Goal: Task Accomplishment & Management: Use online tool/utility

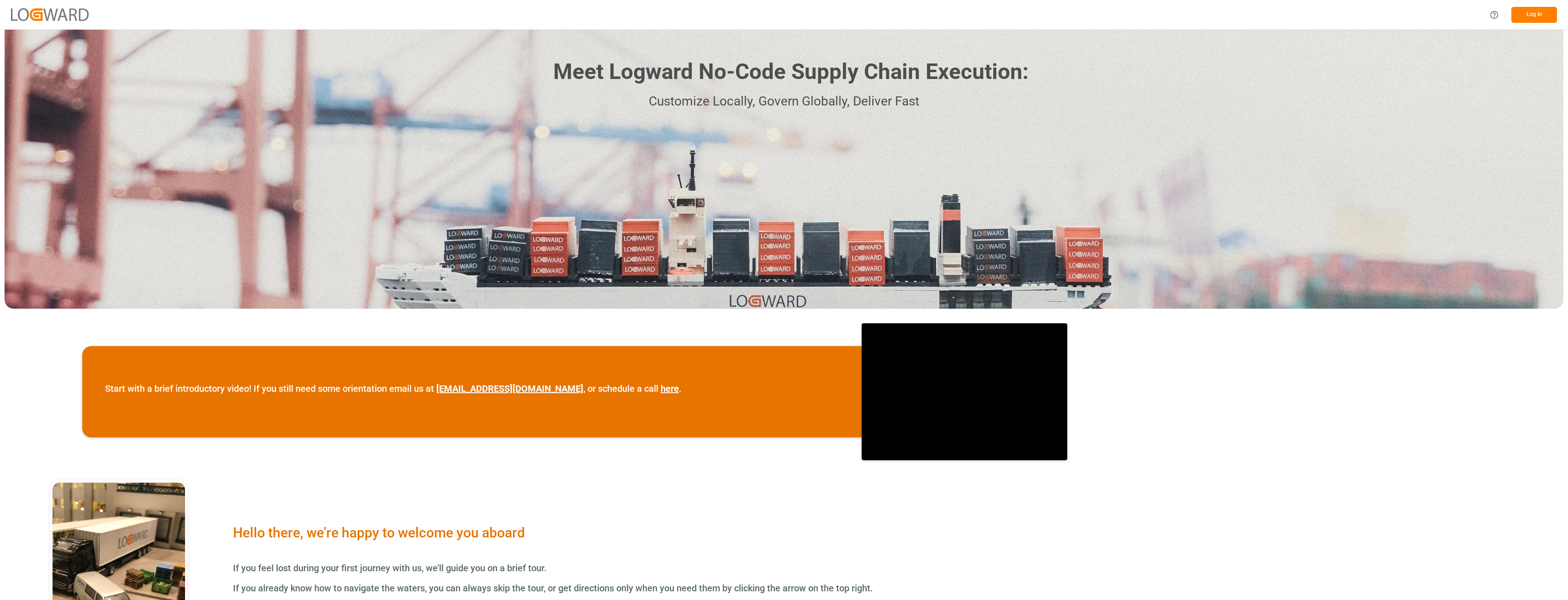
scroll to position [80, 0]
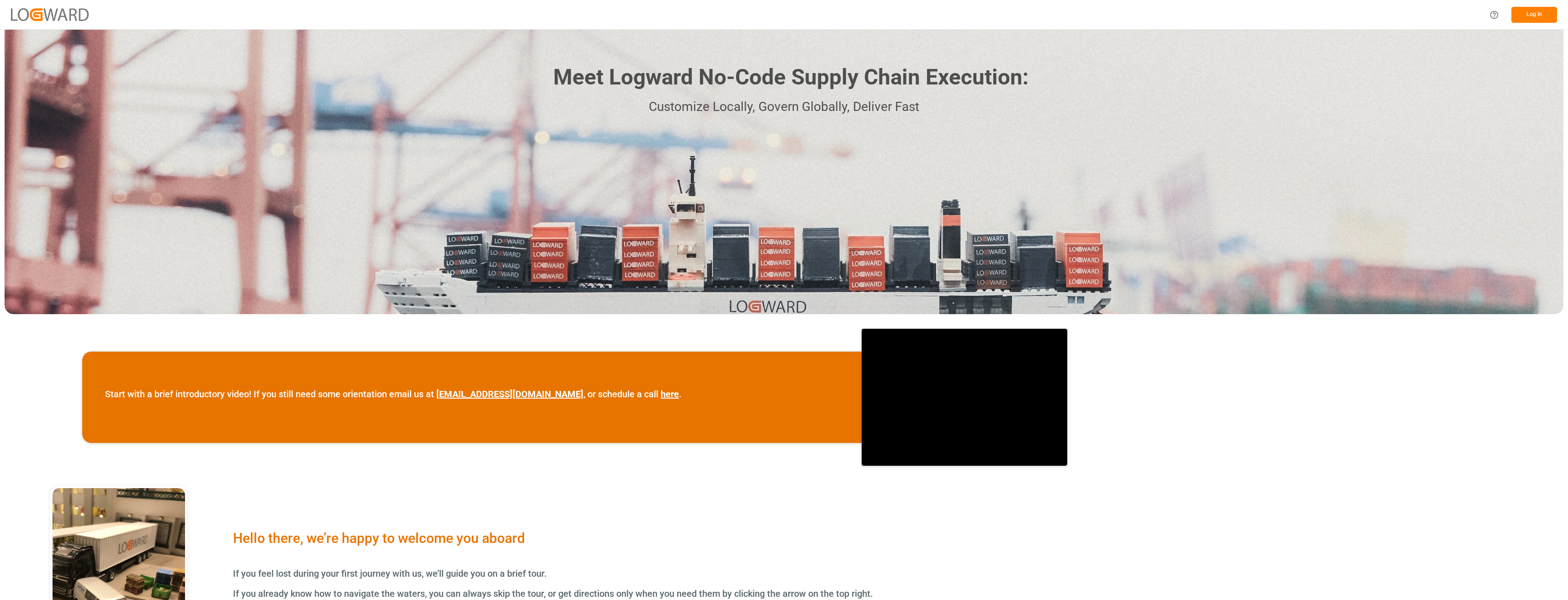
click at [1523, 12] on button "Log In" at bounding box center [1534, 15] width 45 height 16
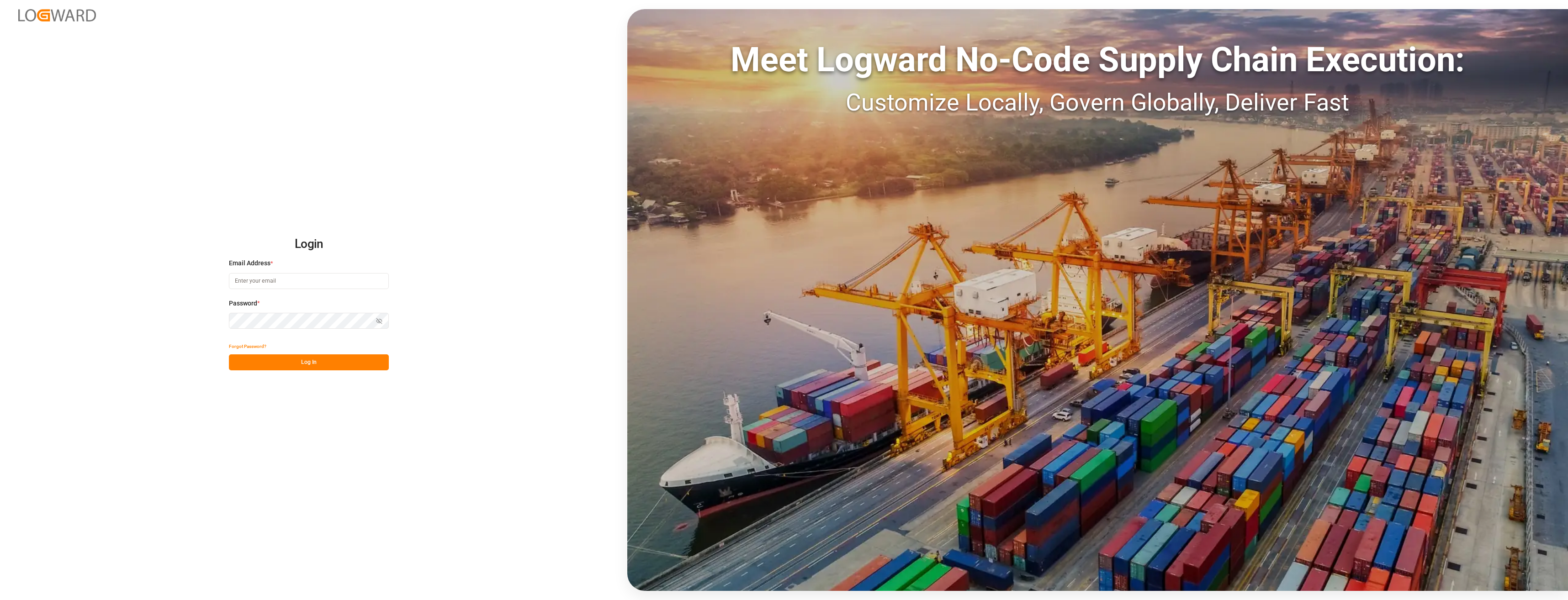
type input "[PERSON_NAME][EMAIL_ADDRESS][DOMAIN_NAME]"
click at [377, 318] on icon "button" at bounding box center [379, 321] width 6 height 6
click at [316, 365] on button "Log In" at bounding box center [309, 363] width 160 height 16
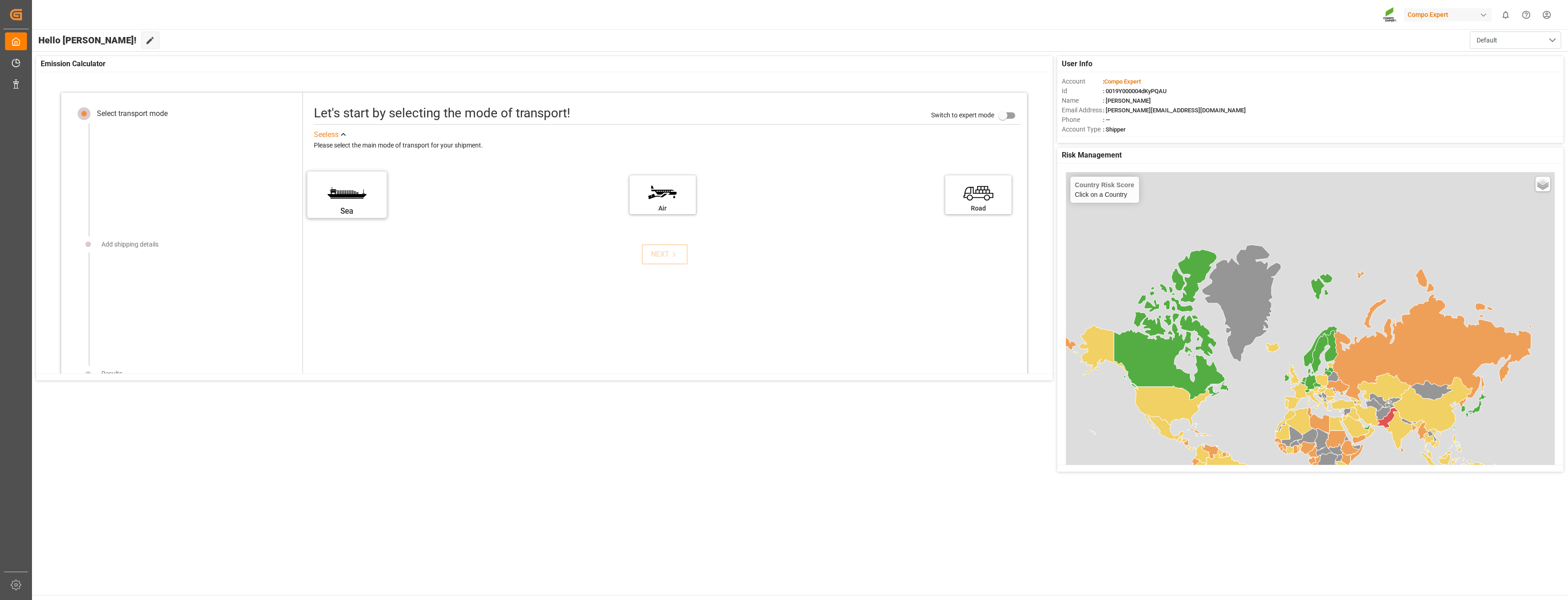
click at [348, 198] on label "Sea" at bounding box center [347, 192] width 68 height 38
click at [0, 0] on input "Sea" at bounding box center [0, 0] width 0 height 0
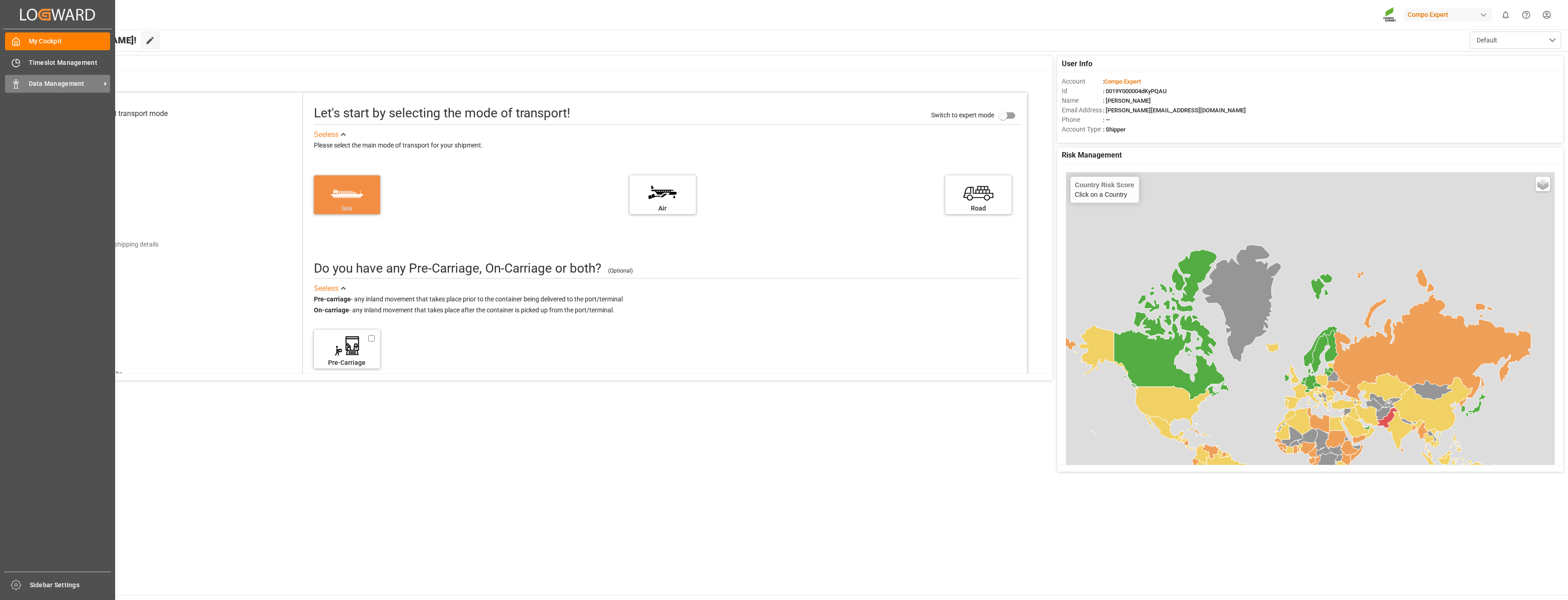
click at [45, 85] on span "Data Management" at bounding box center [64, 84] width 72 height 10
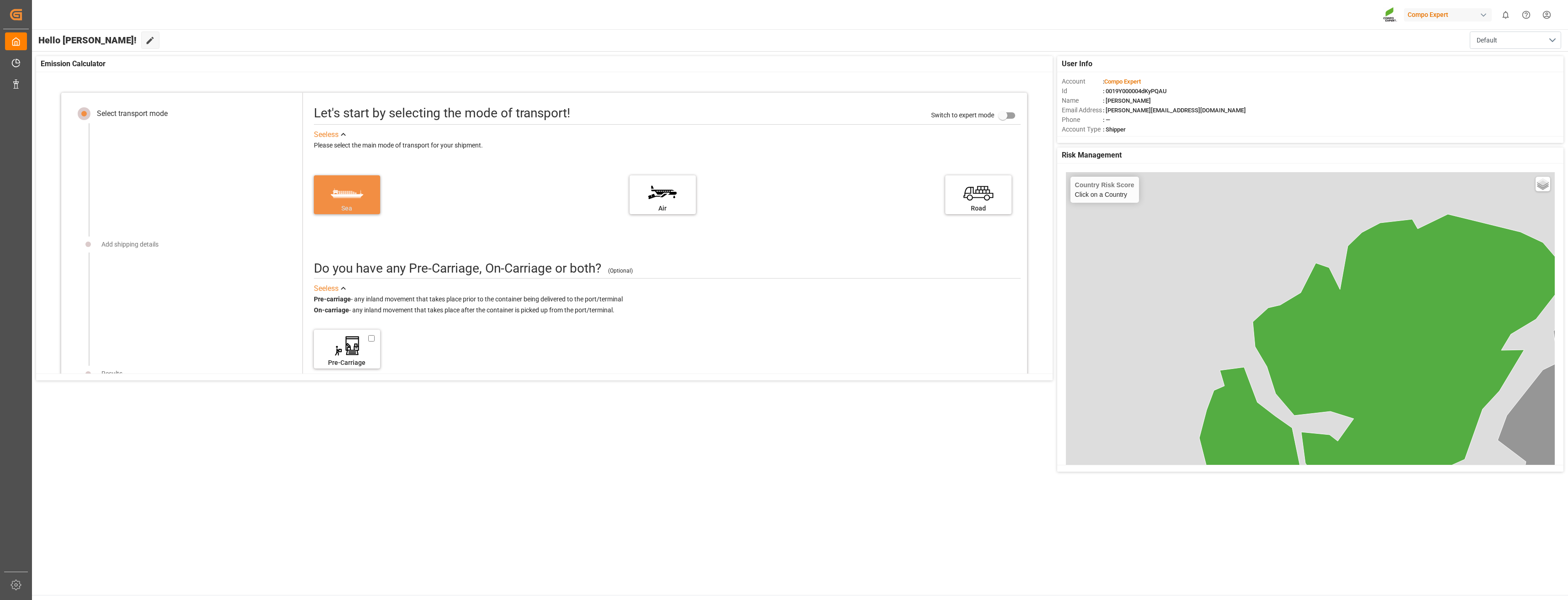
scroll to position [9, 0]
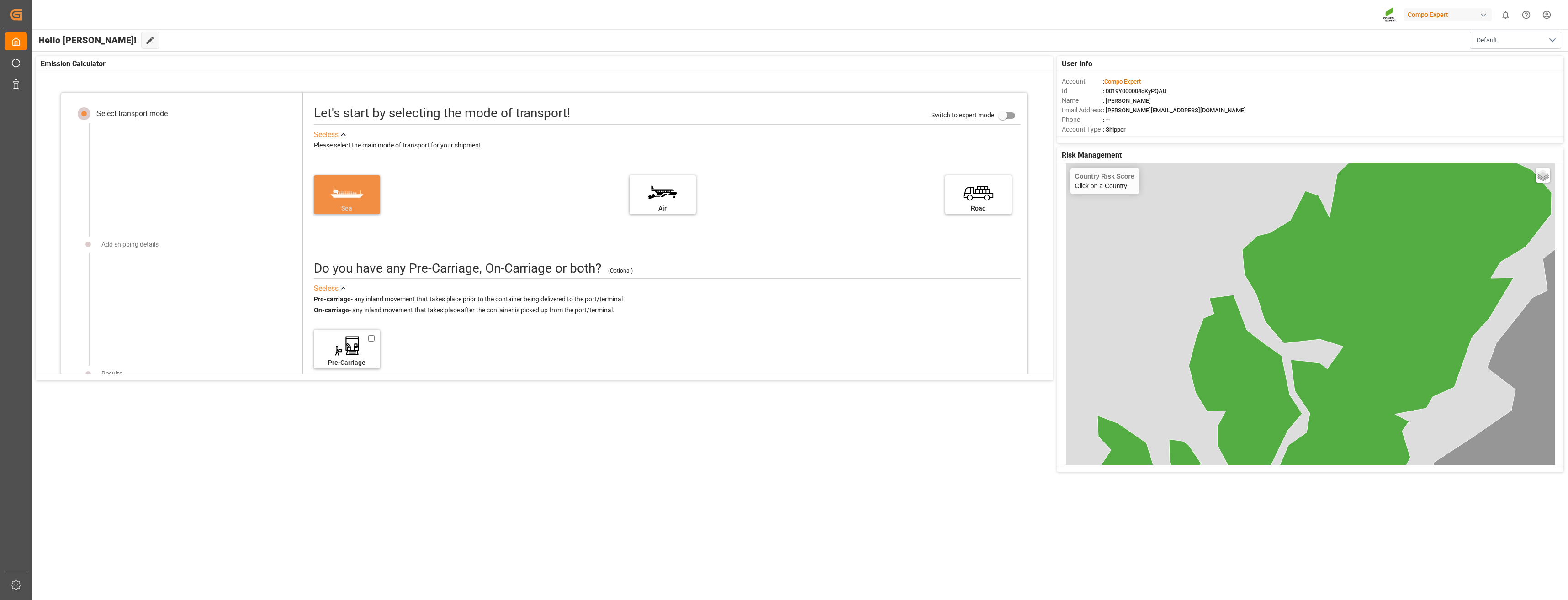
drag, startPoint x: 1206, startPoint y: 352, endPoint x: 1174, endPoint y: 190, distance: 165.1
click at [1174, 190] on div "Country Risk Score Click on a Country Basic Grayscale Streets Dark Countries Lo…" at bounding box center [1311, 403] width 489 height 479
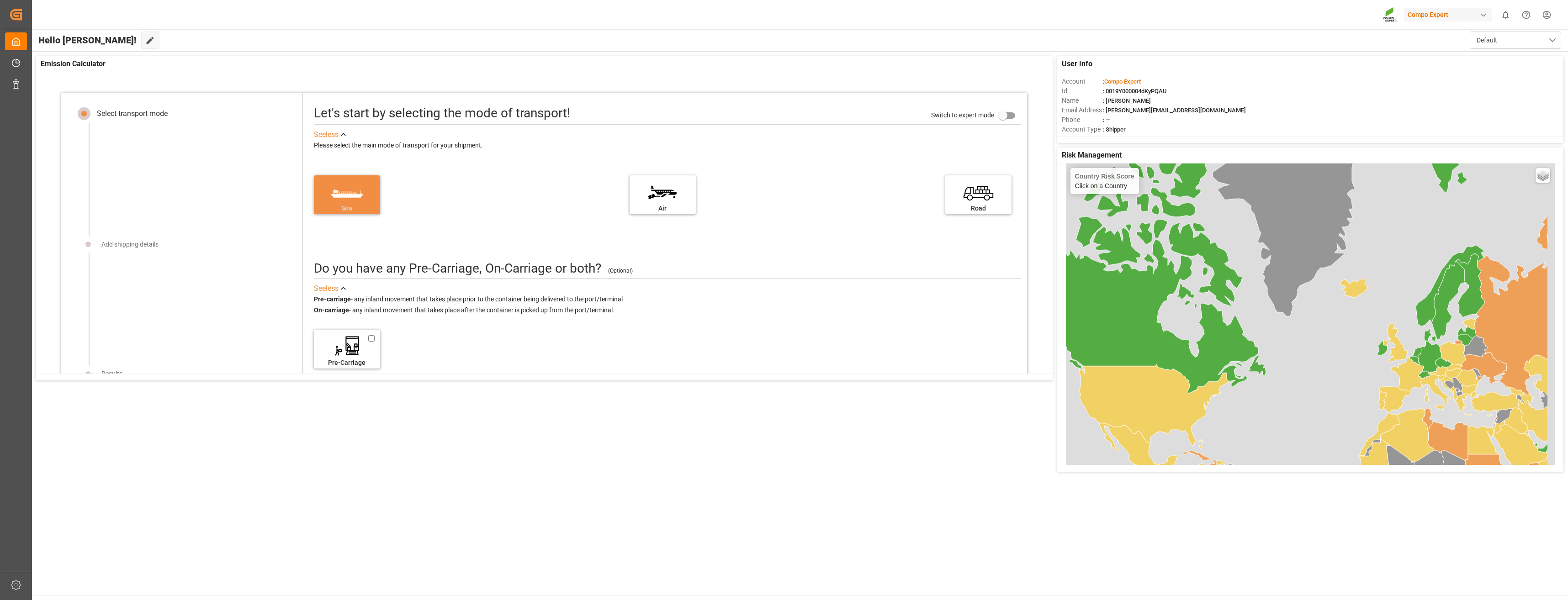
drag, startPoint x: 1298, startPoint y: 348, endPoint x: 1240, endPoint y: 207, distance: 152.5
click at [1240, 207] on div "Country Risk Score Click on a Country Basic Grayscale Streets Dark Countries Lo…" at bounding box center [1311, 403] width 489 height 479
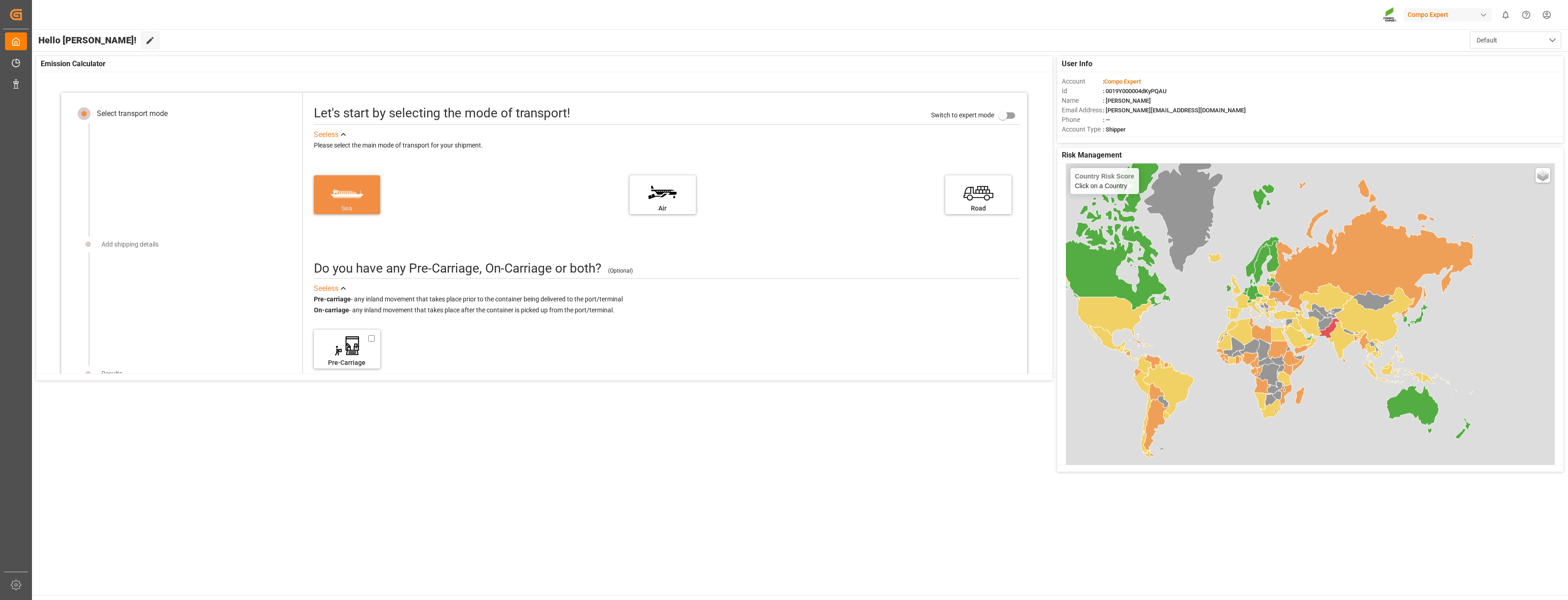
drag, startPoint x: 1420, startPoint y: 368, endPoint x: 1322, endPoint y: 344, distance: 100.9
click at [1321, 360] on div "Country Risk Score Click on a Country Basic Grayscale Streets Dark Countries Lo…" at bounding box center [1311, 403] width 489 height 479
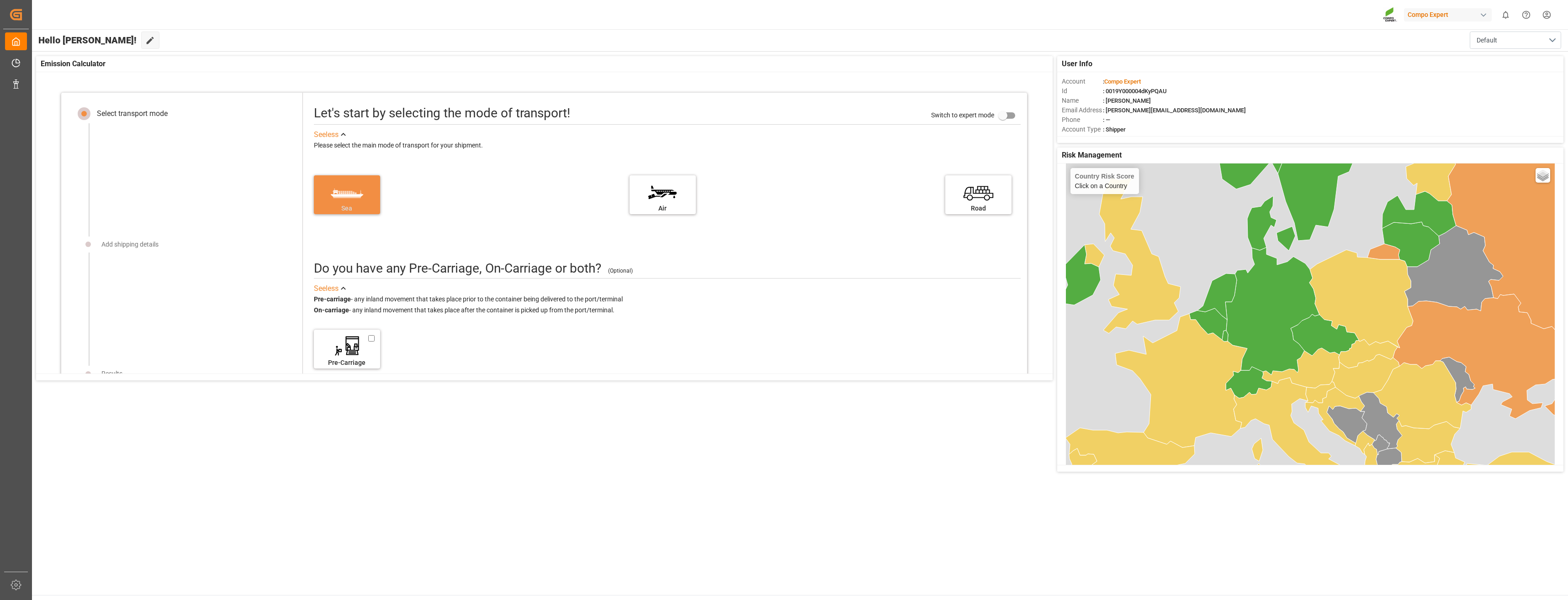
click at [1257, 316] on icon at bounding box center [1272, 311] width 94 height 127
click at [1126, 214] on button "Get Detailed Report" at bounding box center [1110, 214] width 70 height 14
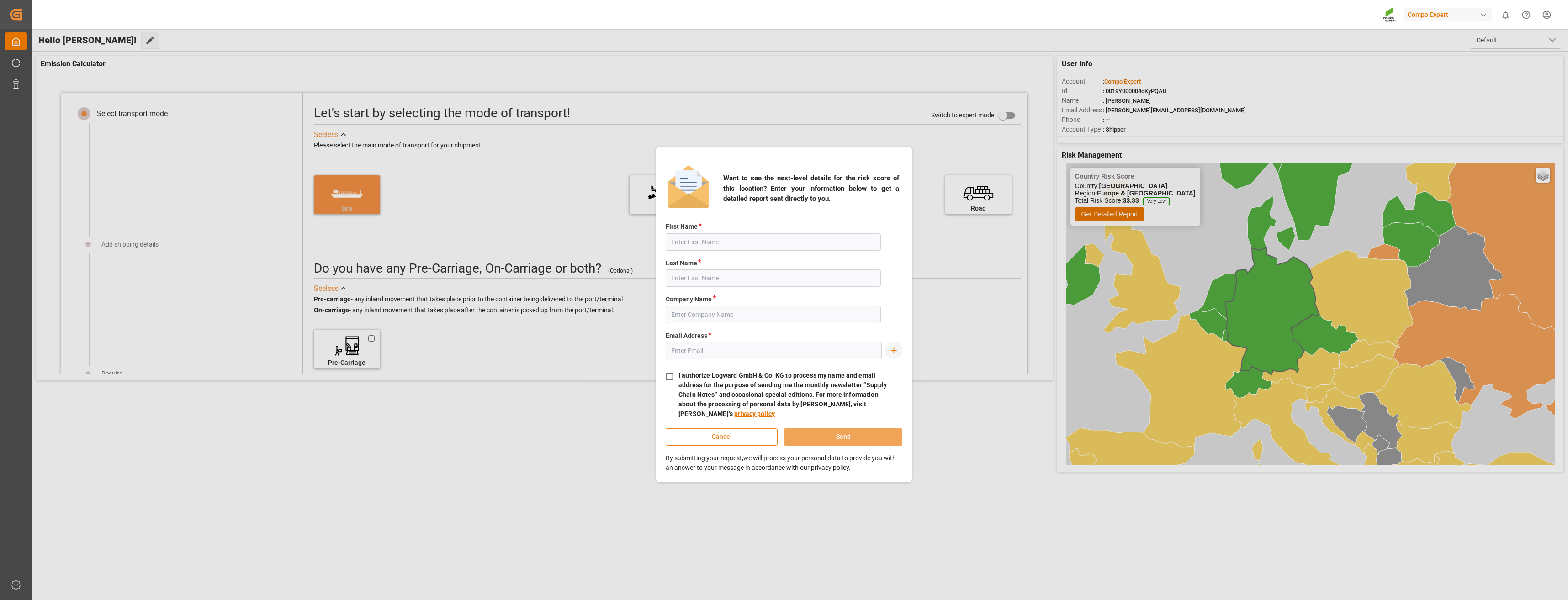
click at [719, 438] on button "Cancel" at bounding box center [722, 437] width 112 height 17
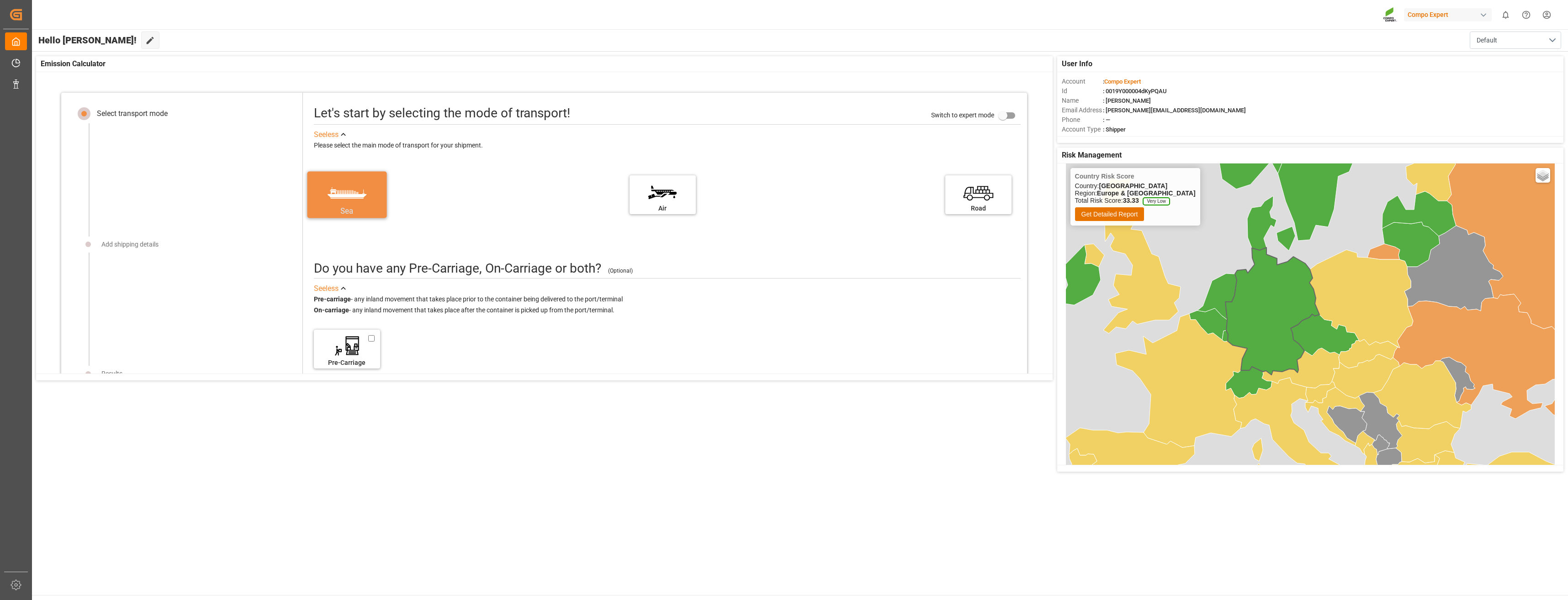
click at [348, 192] on label "Sea" at bounding box center [347, 192] width 68 height 38
click at [0, 0] on input "Sea" at bounding box center [0, 0] width 0 height 0
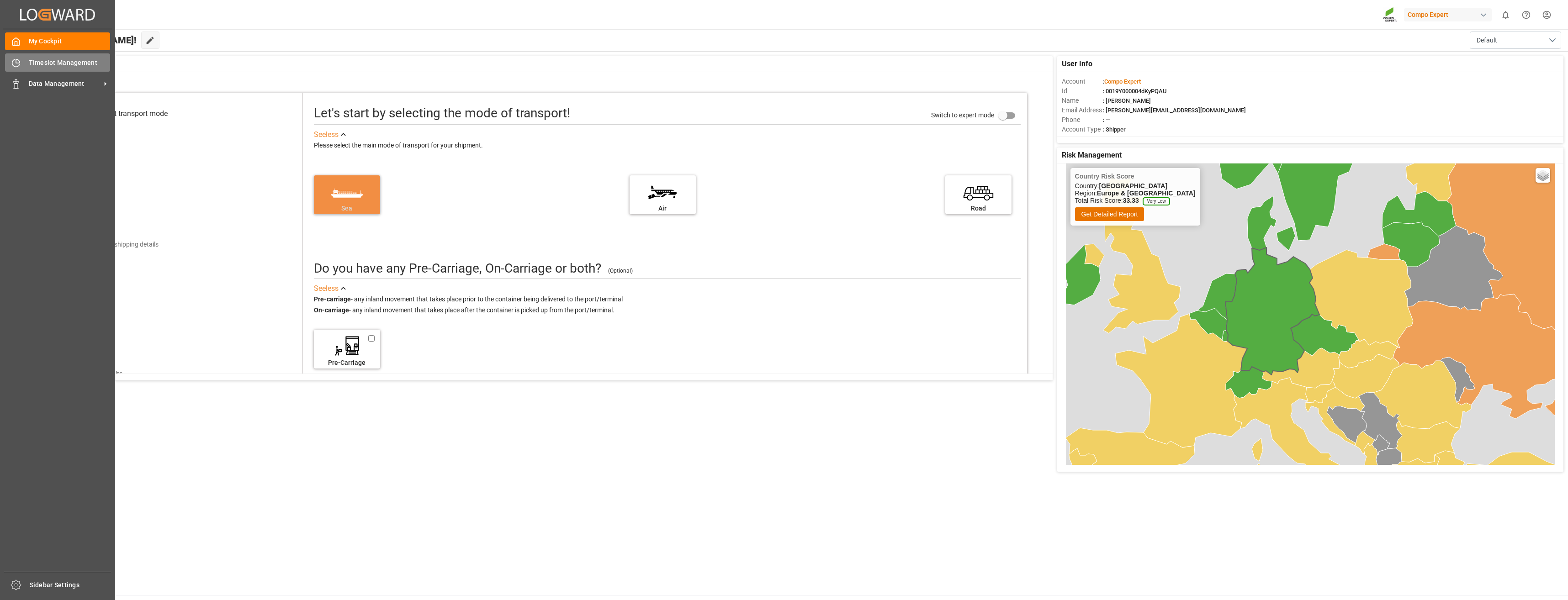
click at [66, 67] on span "Timeslot Management" at bounding box center [69, 63] width 82 height 10
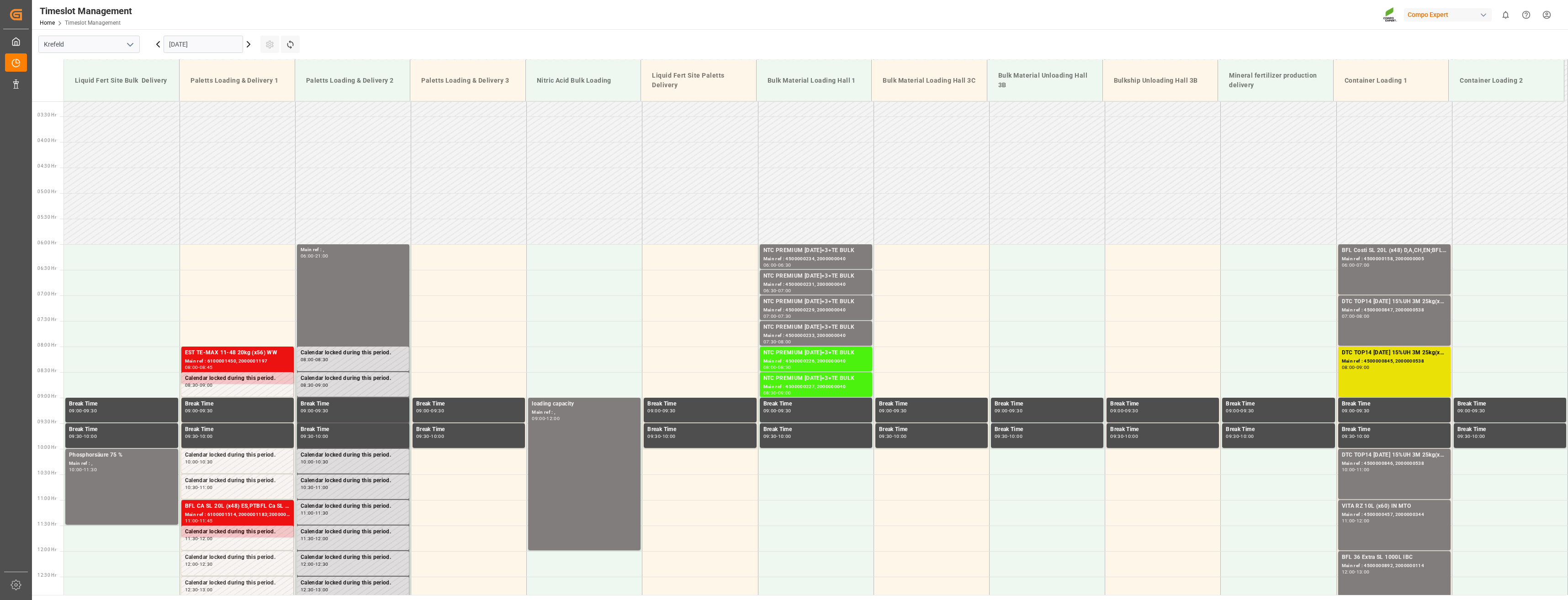
scroll to position [187, 0]
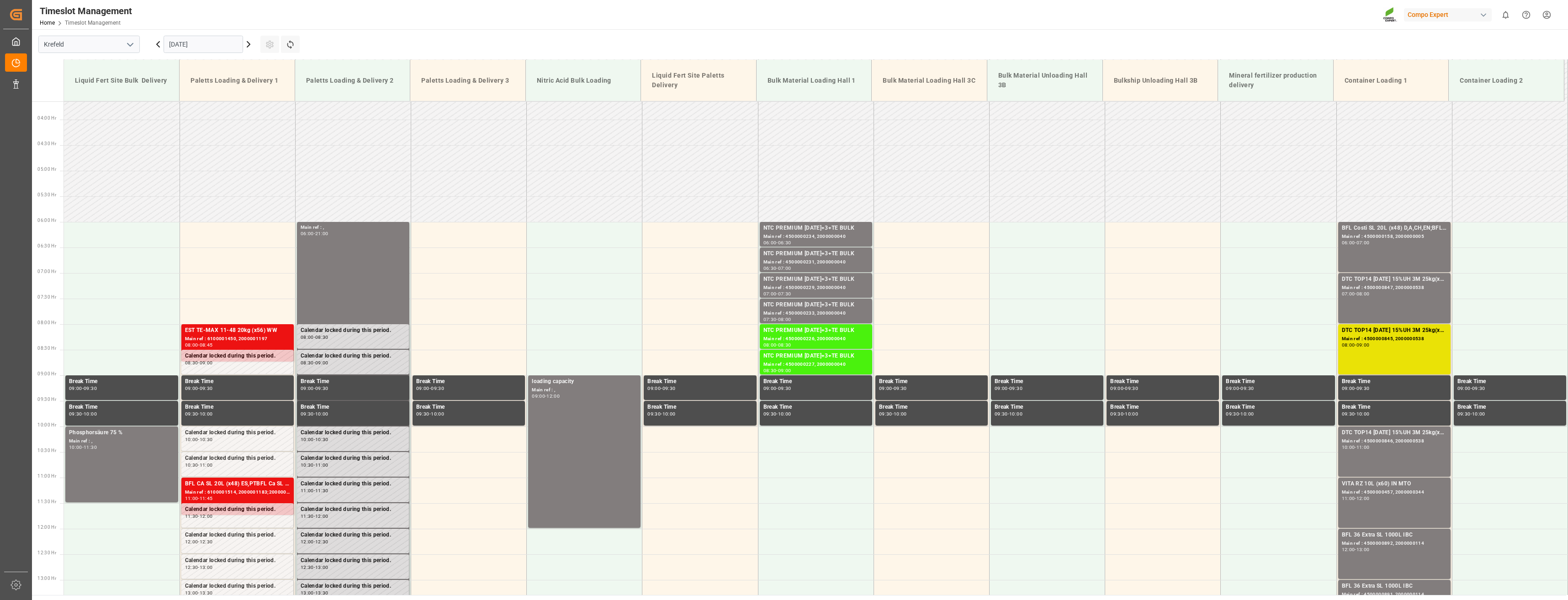
click at [248, 45] on icon at bounding box center [248, 44] width 2 height 6
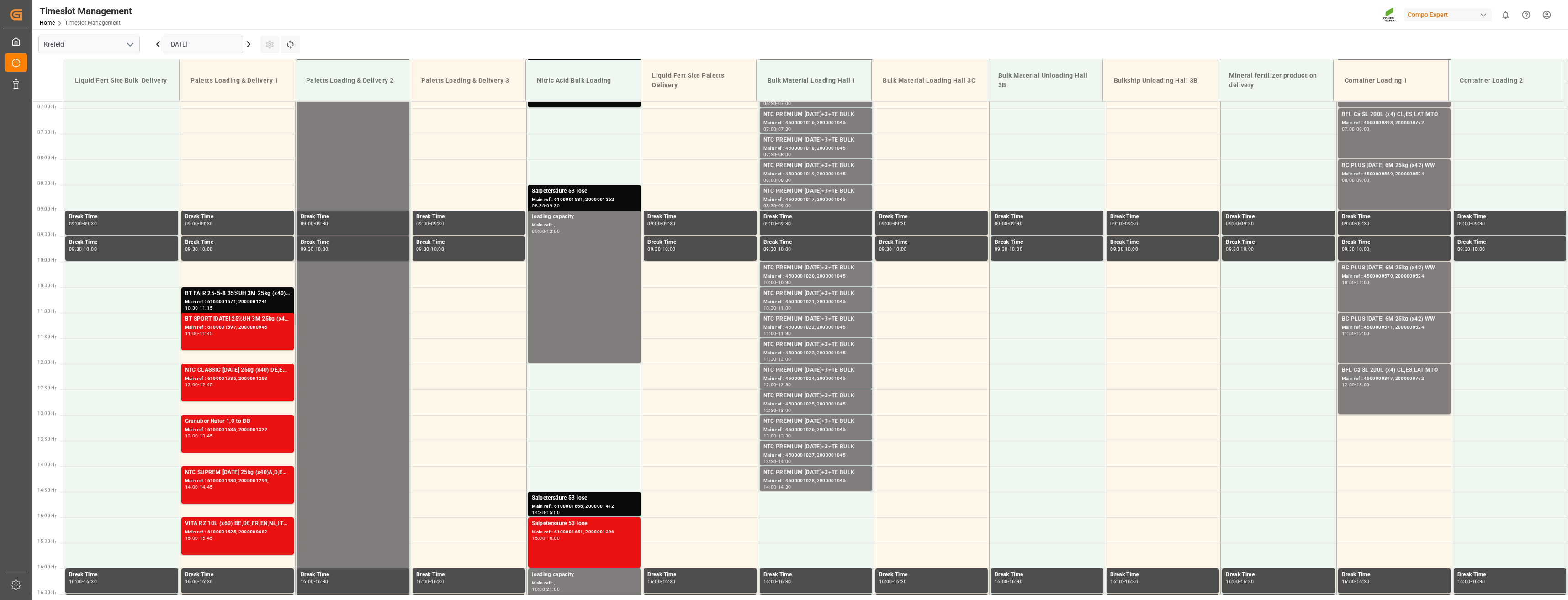
scroll to position [413, 0]
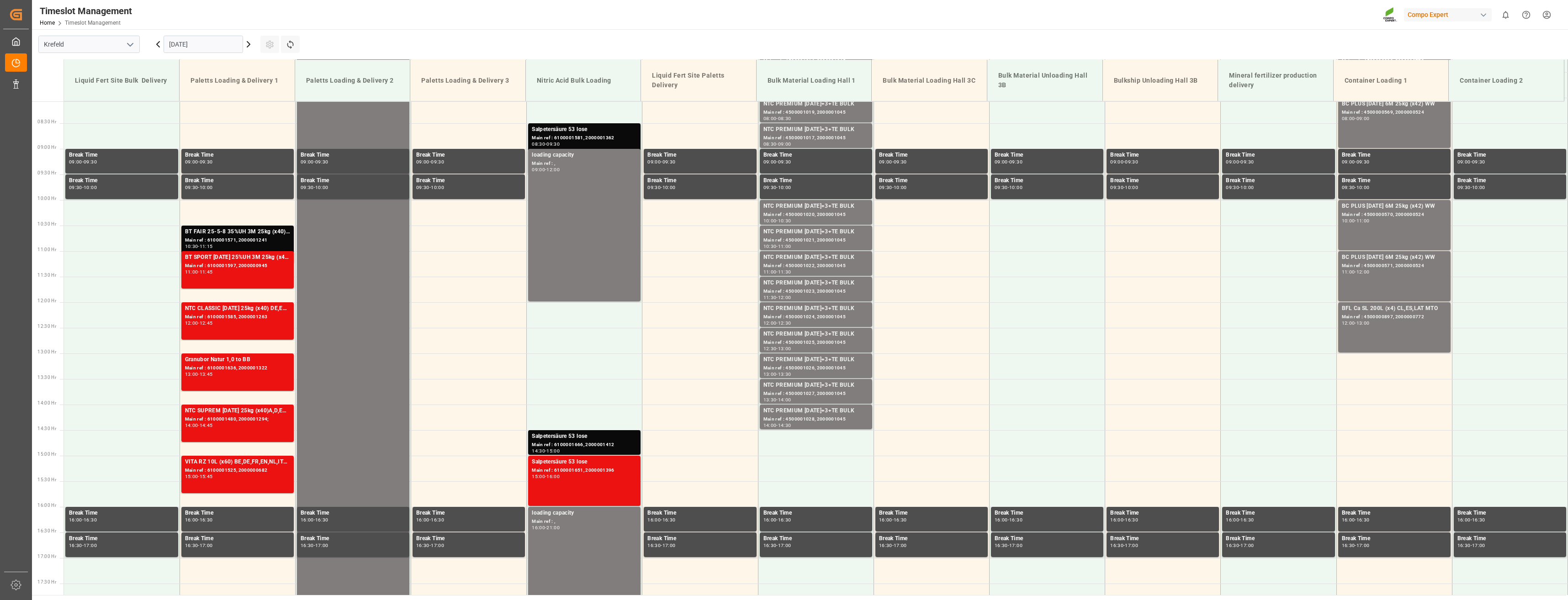
click at [158, 46] on icon at bounding box center [158, 45] width 11 height 11
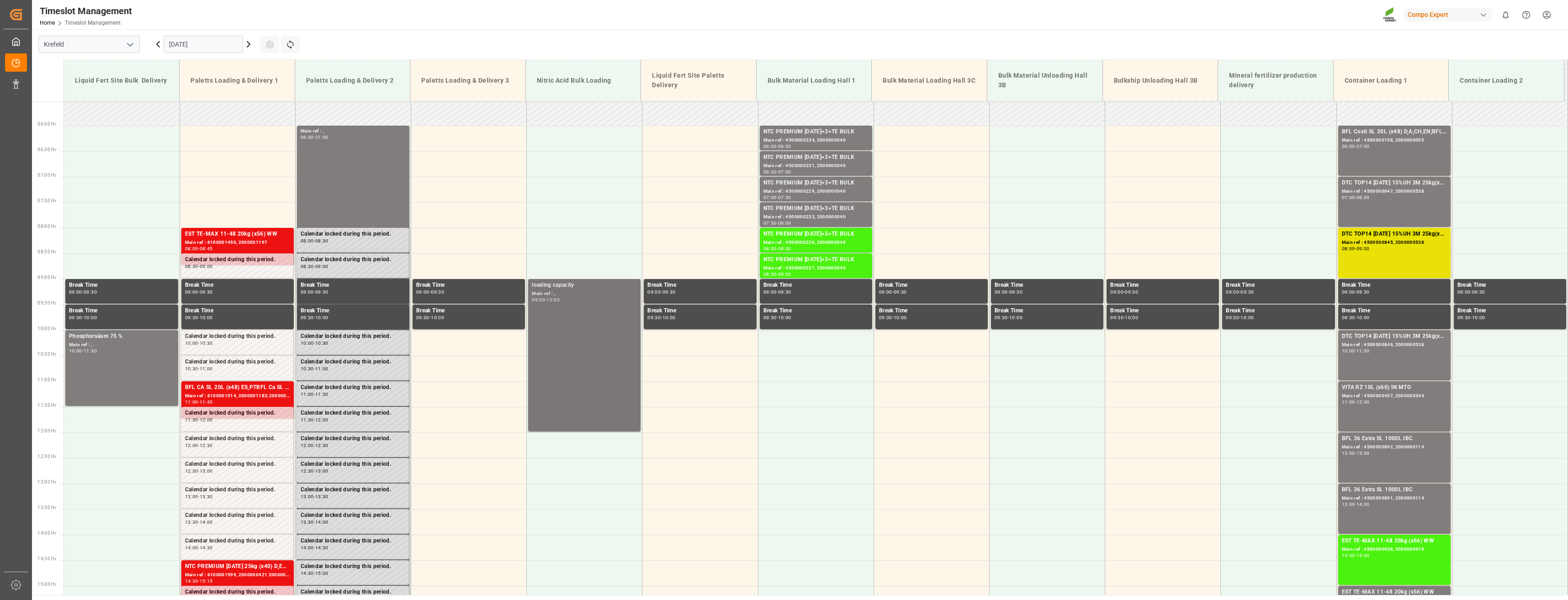
scroll to position [276, 0]
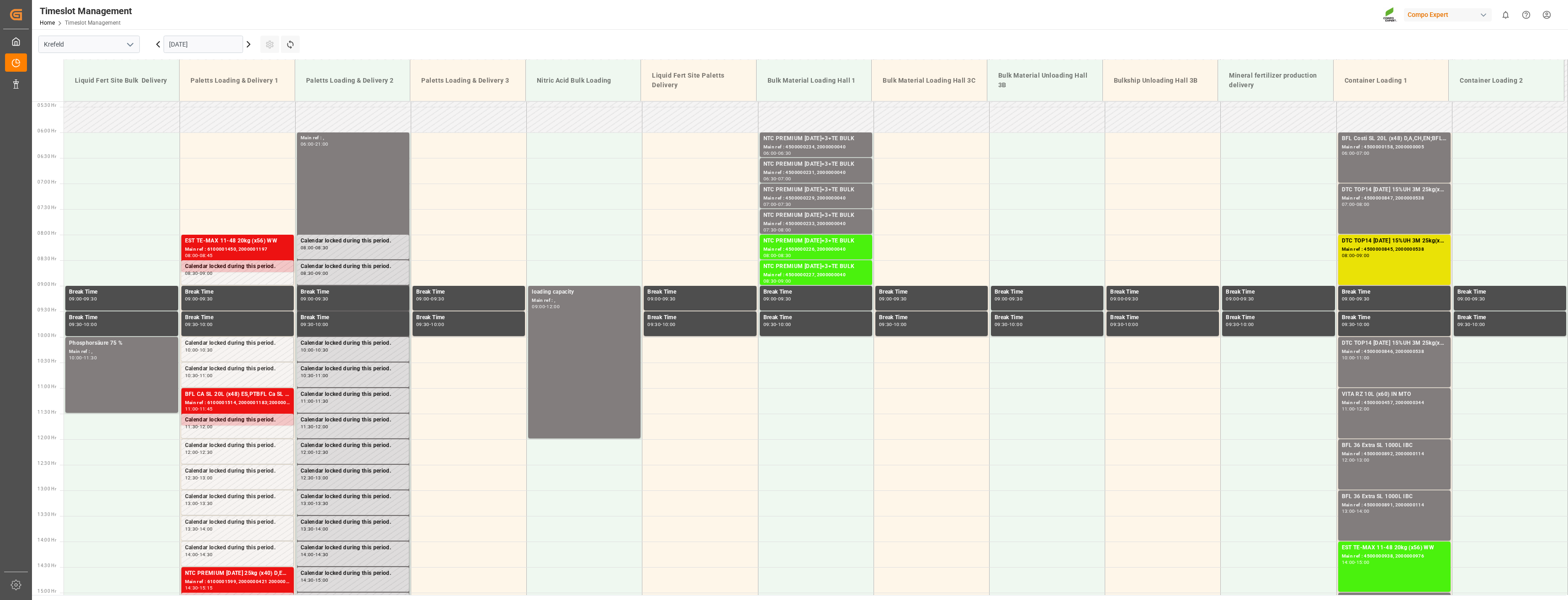
click at [157, 44] on icon at bounding box center [158, 44] width 2 height 6
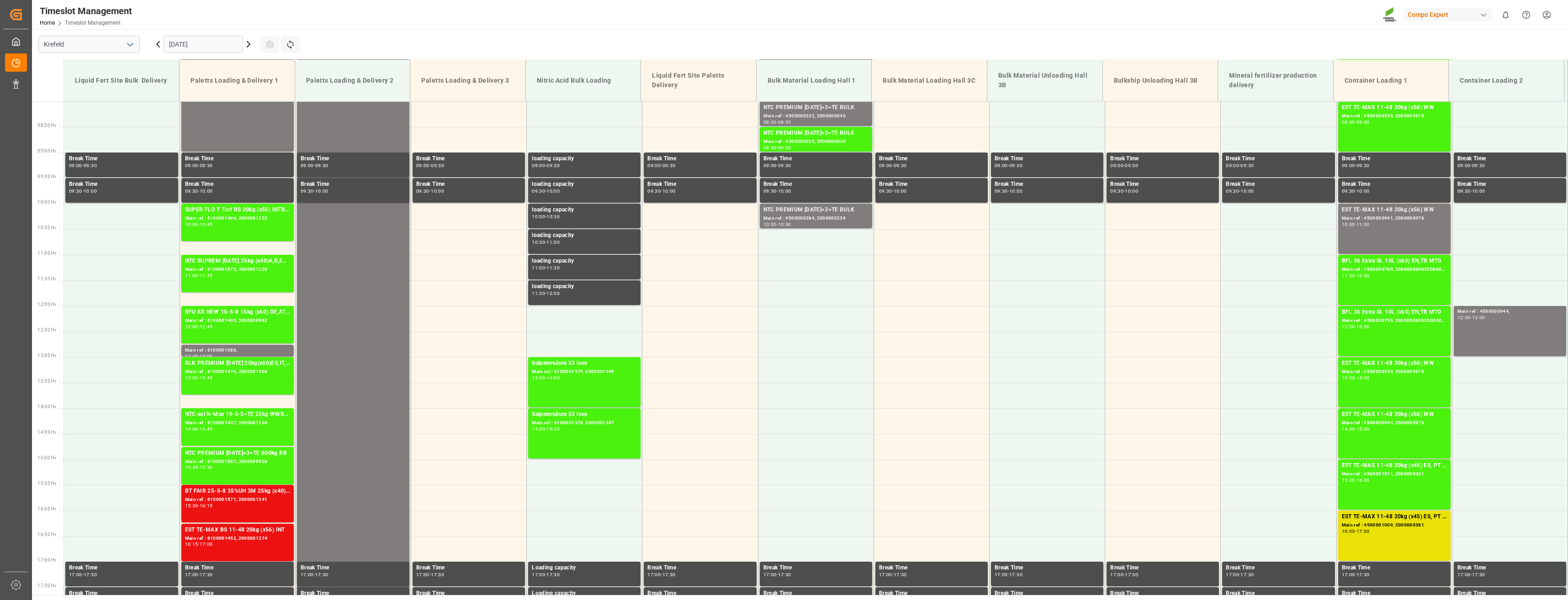
scroll to position [413, 0]
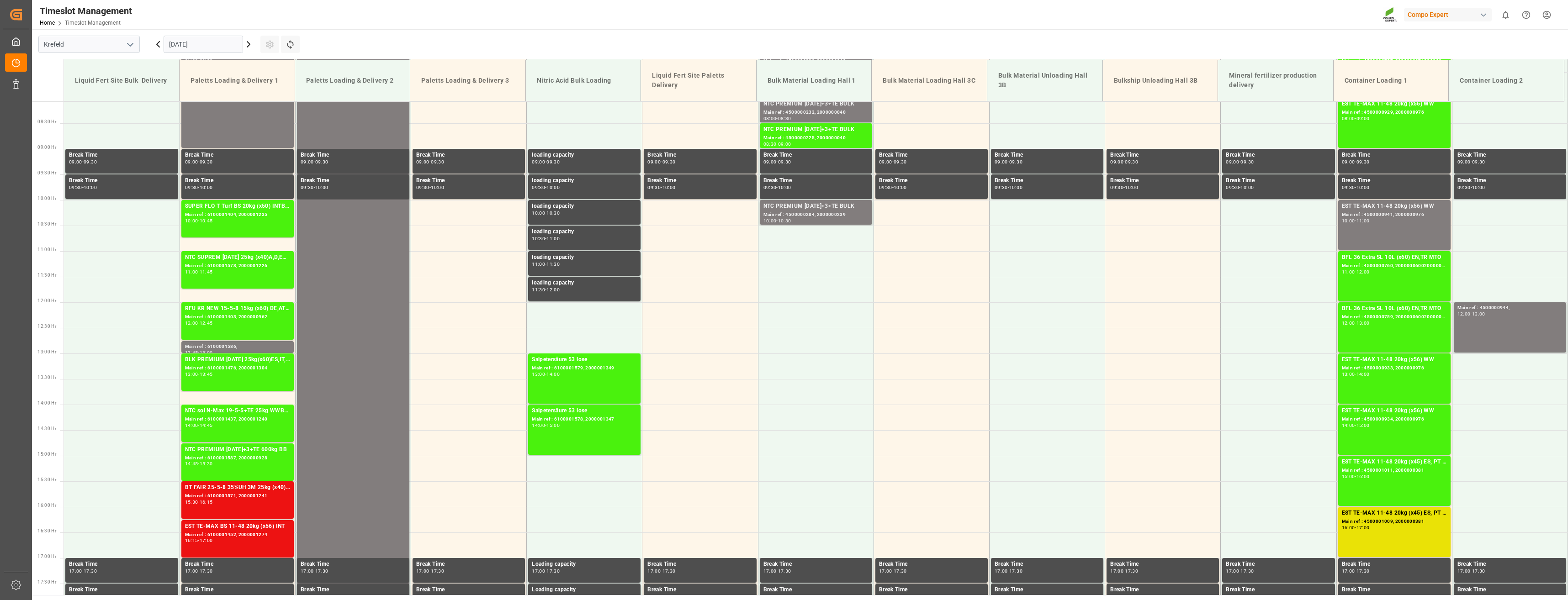
click at [247, 45] on icon at bounding box center [248, 45] width 11 height 11
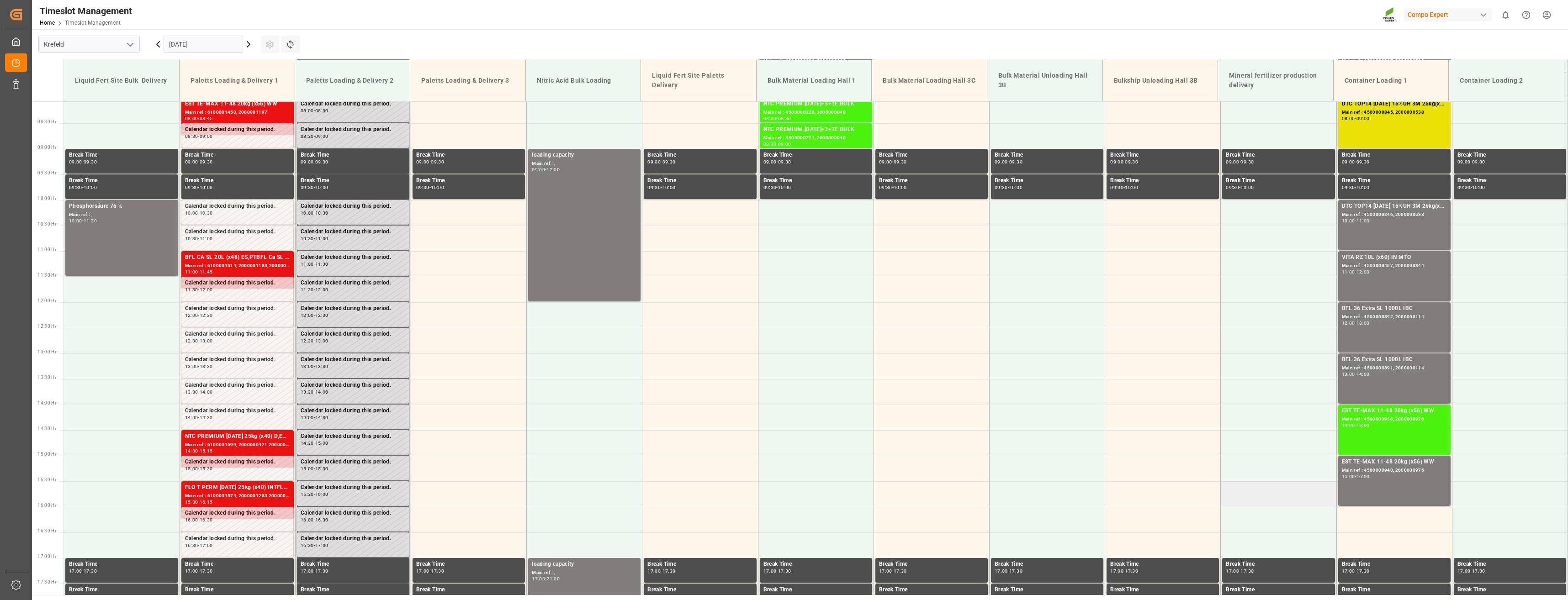
scroll to position [322, 0]
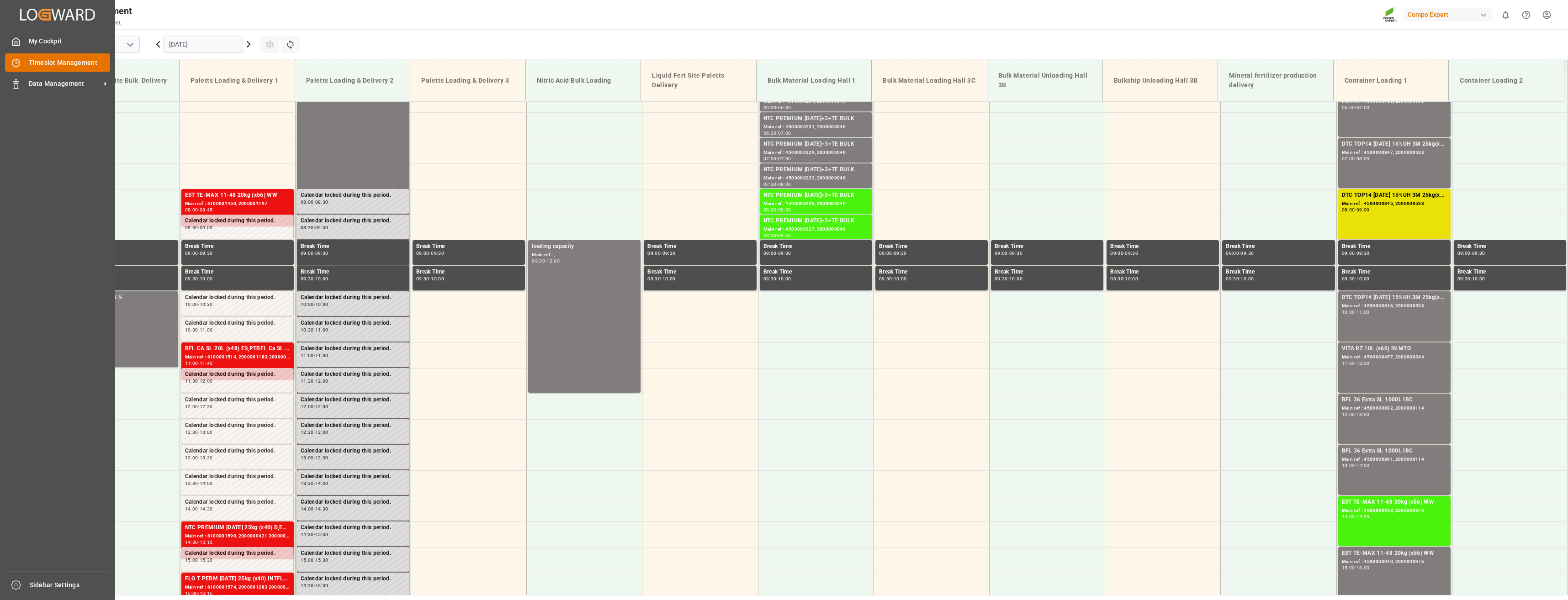
click at [51, 66] on span "Timeslot Management" at bounding box center [69, 63] width 82 height 10
